Goal: Find specific page/section: Find specific page/section

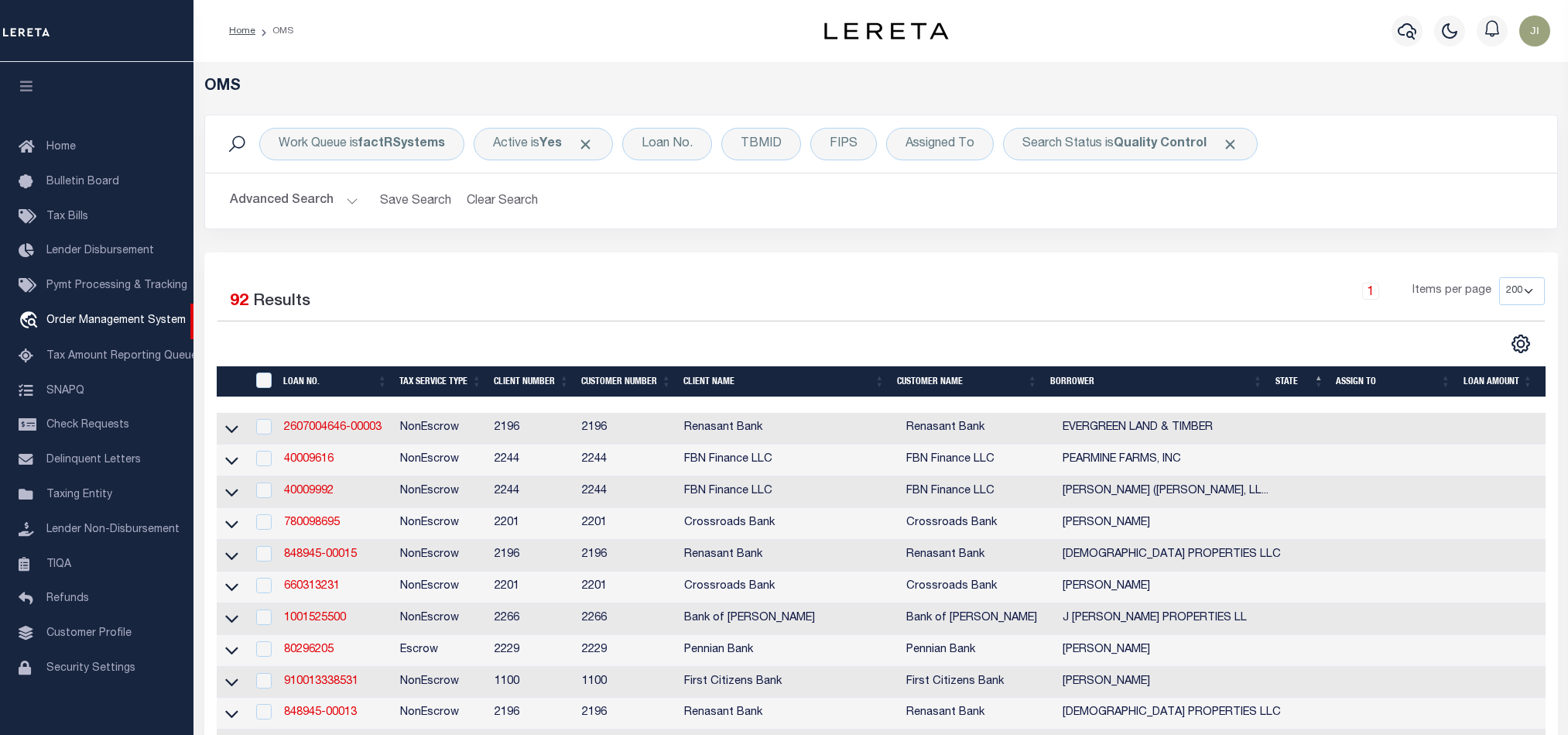
select select "200"
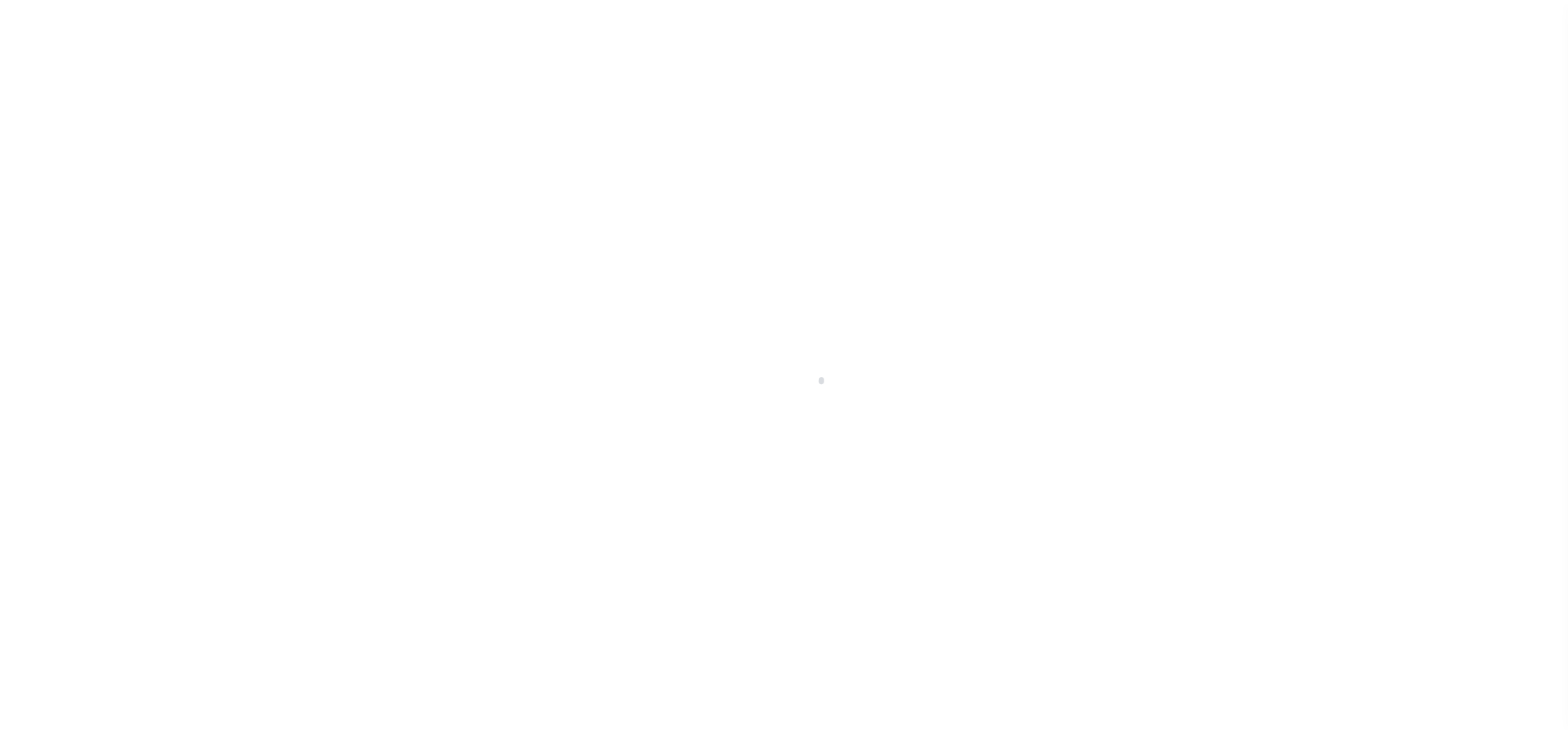
scroll to position [19, 0]
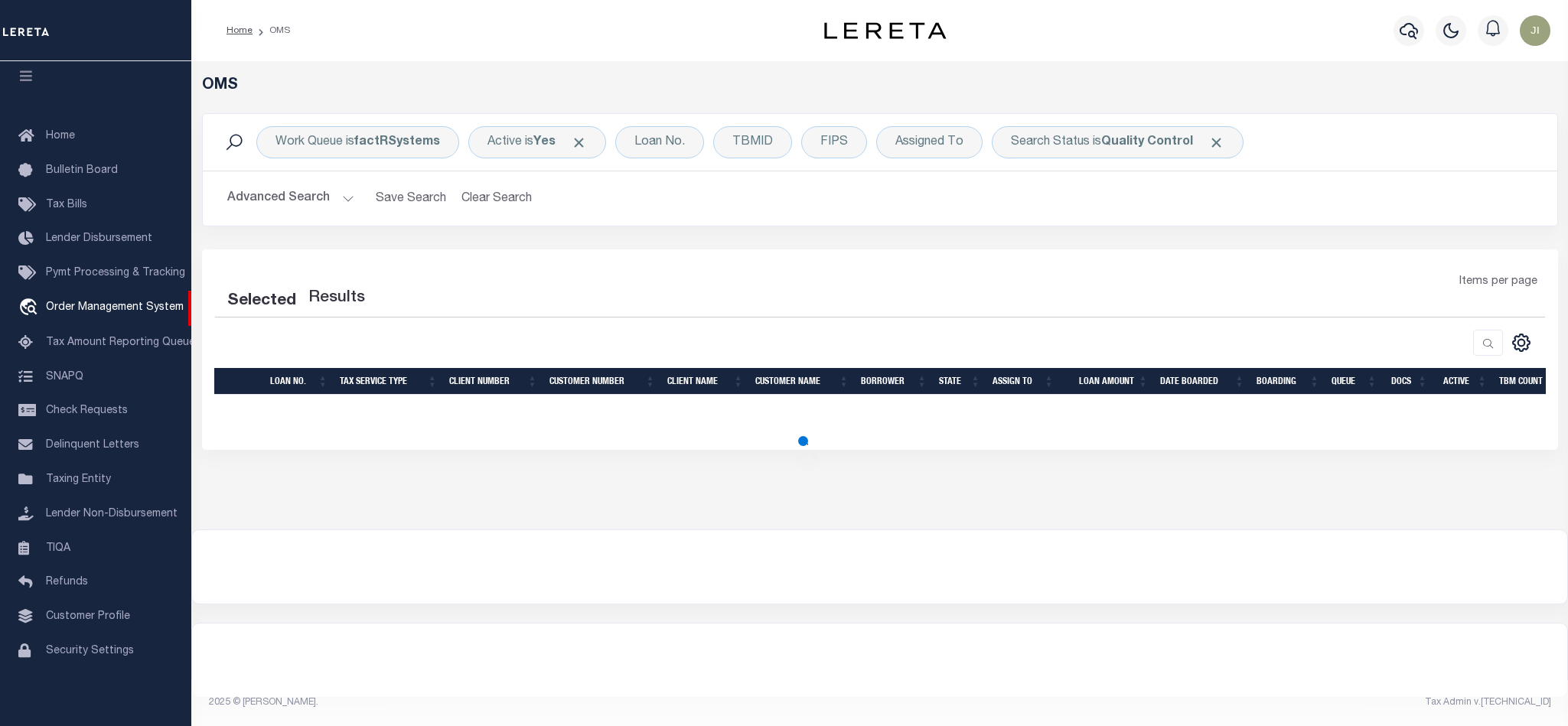
select select "200"
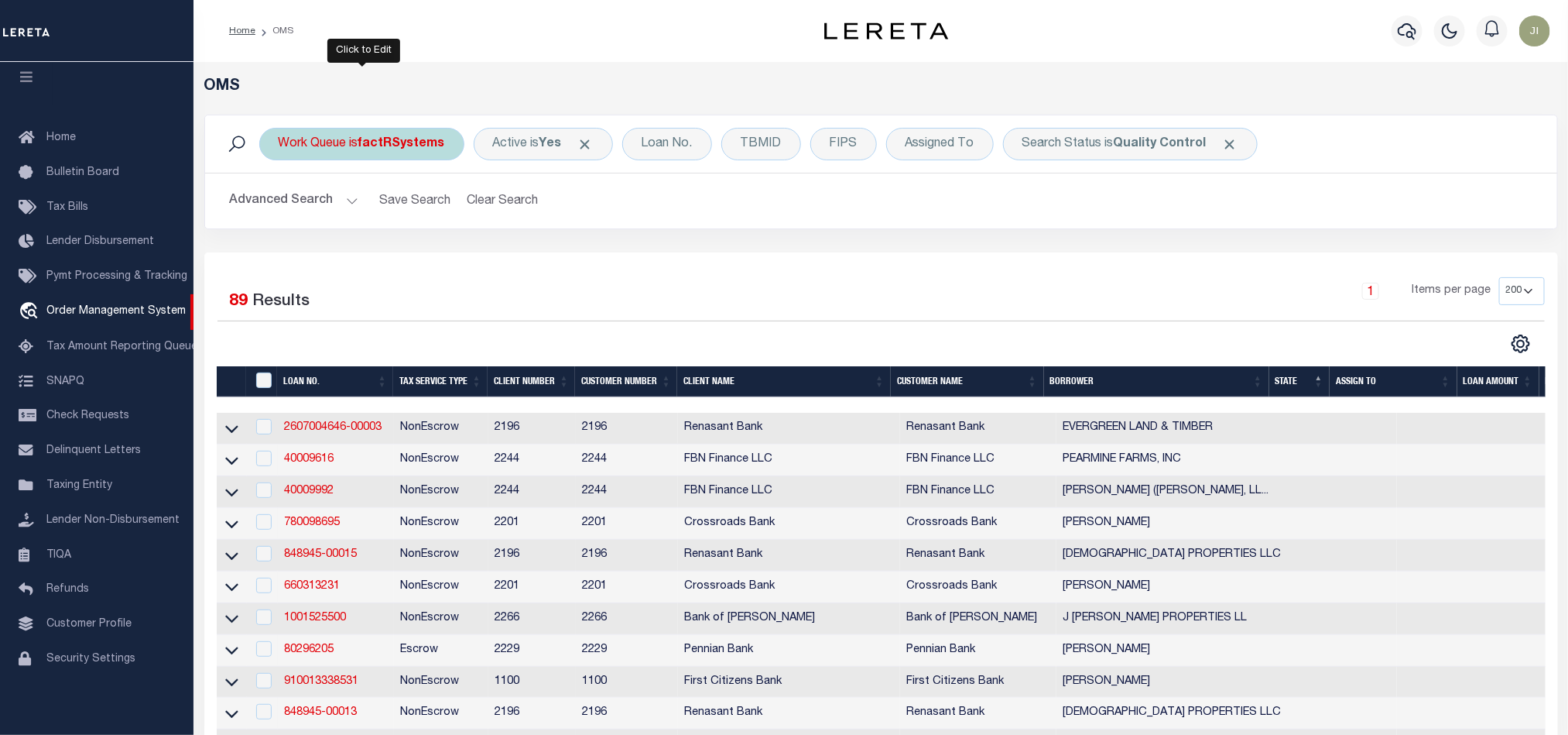
click at [409, 140] on b "factRSystems" at bounding box center [402, 144] width 87 height 12
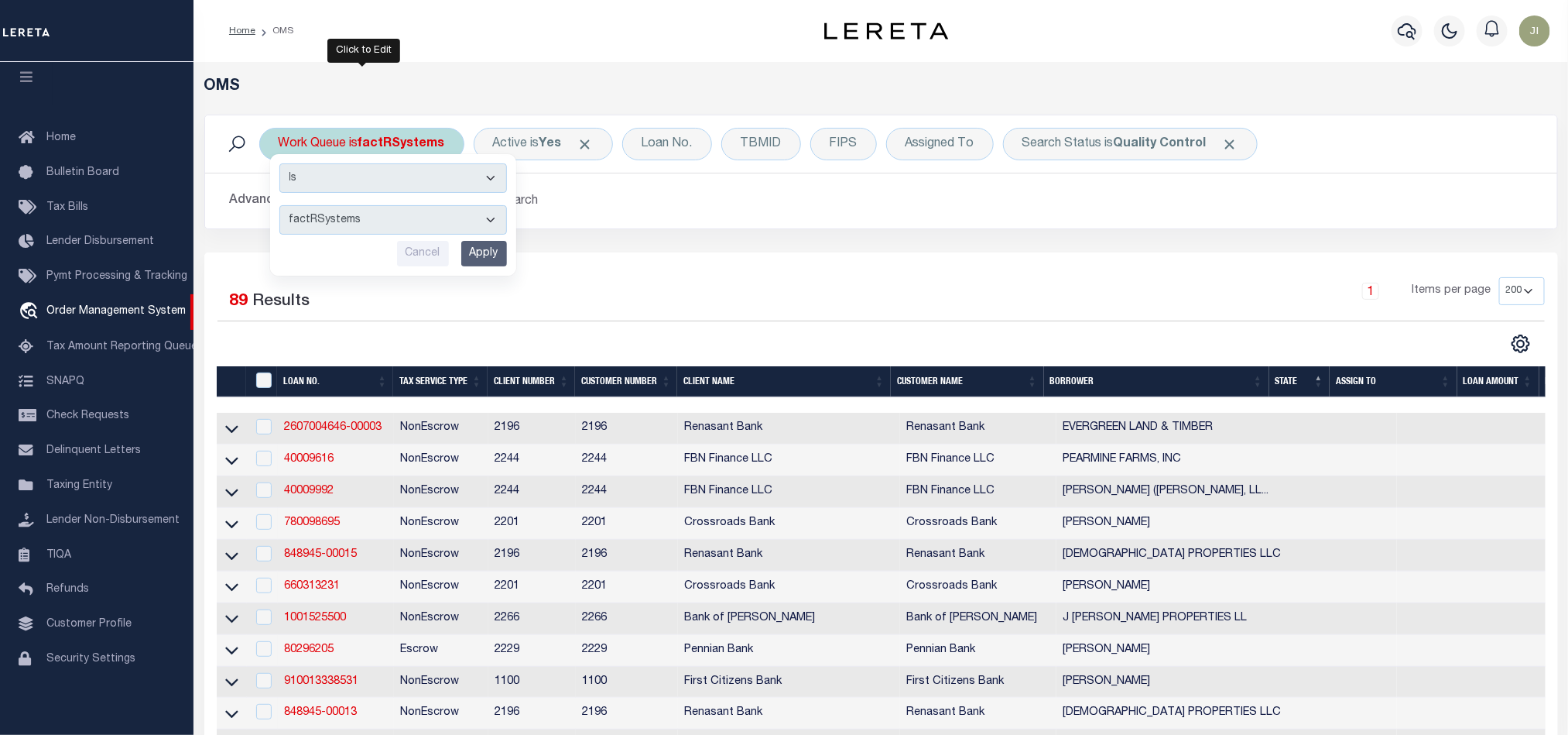
click at [458, 223] on select "factRSystems" at bounding box center [392, 219] width 228 height 29
click at [668, 236] on div "Work Queue is factRSystems Is Contains factRSystems Cancel Apply Active is Yes …" at bounding box center [881, 184] width 1377 height 138
